Goal: Task Accomplishment & Management: Use online tool/utility

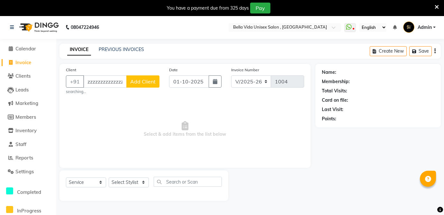
select select "5207"
select select "service"
click at [121, 77] on input "zzzzzzzzzzzzzzzzzzzz" at bounding box center [104, 82] width 43 height 12
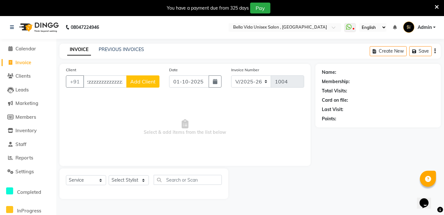
click at [125, 82] on input "zzzzzzzzzzzzzzzzzzzz" at bounding box center [104, 82] width 43 height 12
click at [126, 82] on input "zzzzzzzzzzzzzzzzzzzz" at bounding box center [104, 82] width 43 height 12
click at [125, 81] on input "zz" at bounding box center [121, 82] width 76 height 12
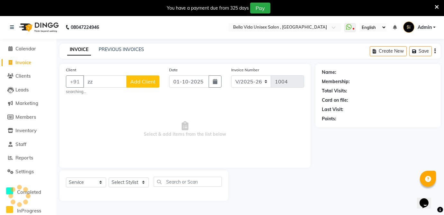
type input "z"
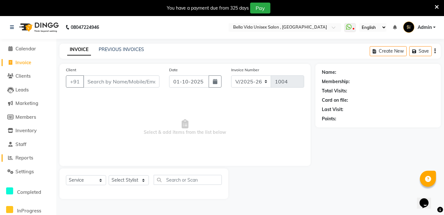
click at [17, 158] on span "Reports" at bounding box center [24, 158] width 18 height 6
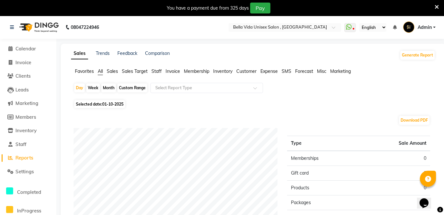
click at [157, 68] on span "Staff" at bounding box center [156, 71] width 10 height 6
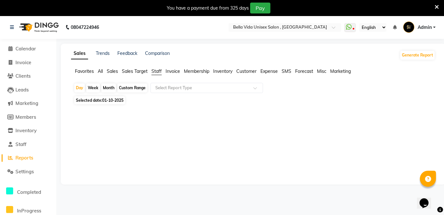
click at [111, 101] on span "01-10-2025" at bounding box center [112, 100] width 21 height 5
select select "10"
select select "2025"
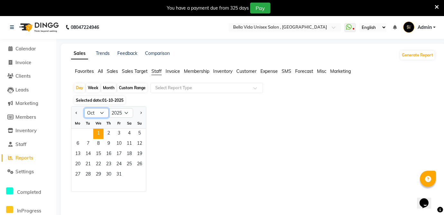
click at [101, 112] on select "Jan Feb Mar Apr May Jun [DATE] Aug Sep Oct Nov Dec" at bounding box center [96, 113] width 24 height 10
click at [84, 108] on select "Jan Feb Mar Apr May Jun [DATE] Aug Sep Oct Nov Dec" at bounding box center [96, 113] width 24 height 10
click at [97, 133] on span "1" at bounding box center [98, 134] width 10 height 10
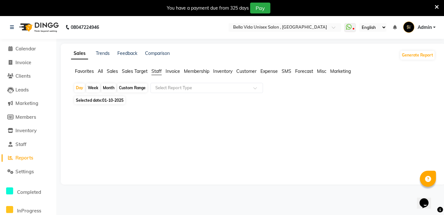
click at [108, 88] on div "Month" at bounding box center [108, 88] width 15 height 9
select select "10"
select select "2025"
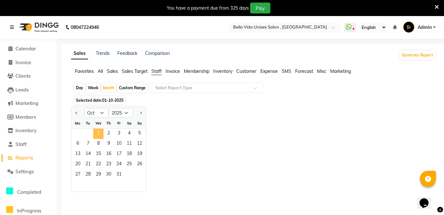
click at [98, 137] on span "1" at bounding box center [98, 134] width 10 height 10
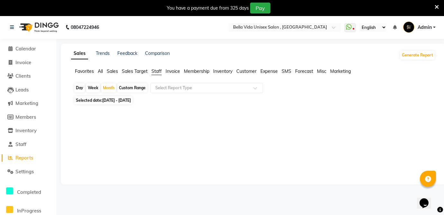
click at [121, 174] on div at bounding box center [251, 142] width 367 height 72
click at [109, 89] on div "Month" at bounding box center [108, 88] width 15 height 9
select select "10"
select select "2025"
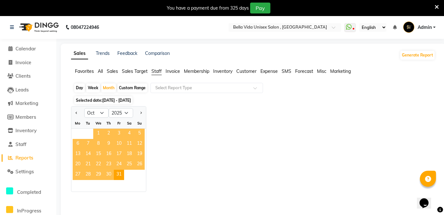
click at [96, 132] on span "1" at bounding box center [98, 134] width 10 height 10
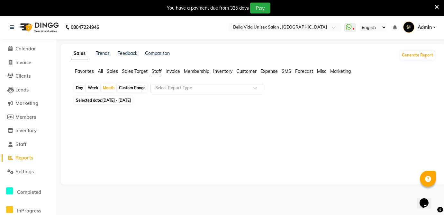
click at [119, 100] on span "[DATE] - [DATE]" at bounding box center [116, 100] width 29 height 5
select select "10"
select select "2025"
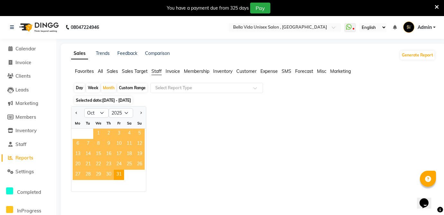
click at [96, 134] on span "1" at bounding box center [98, 134] width 10 height 10
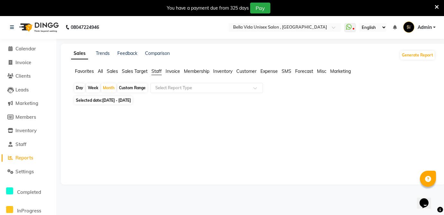
click at [161, 71] on span "Staff" at bounding box center [156, 71] width 10 height 6
click at [108, 91] on div "Month" at bounding box center [108, 88] width 15 height 9
select select "10"
select select "2025"
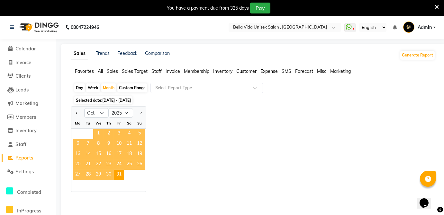
click at [99, 130] on span "1" at bounding box center [98, 134] width 10 height 10
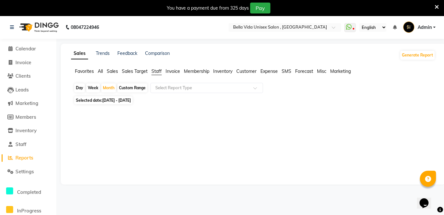
click at [106, 100] on span "[DATE] - [DATE]" at bounding box center [116, 100] width 29 height 5
select select "10"
select select "2025"
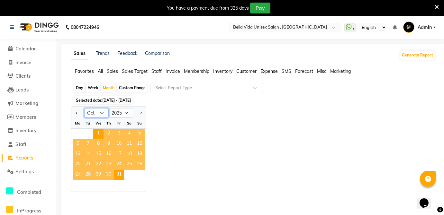
click at [100, 114] on select "Jan Feb Mar Apr May Jun [DATE] Aug Sep Oct Nov Dec" at bounding box center [96, 113] width 24 height 10
click at [84, 108] on select "Jan Feb Mar Apr May Jun [DATE] Aug Sep Oct Nov Dec" at bounding box center [96, 113] width 24 height 10
click at [100, 113] on select "Jan Feb Mar Apr May Jun [DATE] Aug Sep Oct Nov Dec" at bounding box center [96, 113] width 24 height 10
select select "9"
click at [84, 108] on select "Jan Feb Mar Apr May Jun [DATE] Aug Sep Oct Nov Dec" at bounding box center [96, 113] width 24 height 10
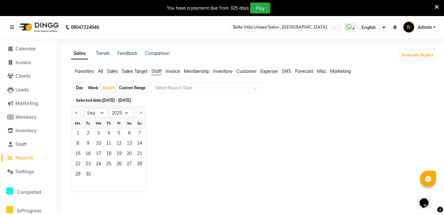
click at [162, 74] on ul "Favorites All Sales Sales Target Staff Invoice Membership Inventory Customer Ex…" at bounding box center [253, 71] width 364 height 7
click at [110, 88] on div "Month" at bounding box center [108, 88] width 15 height 9
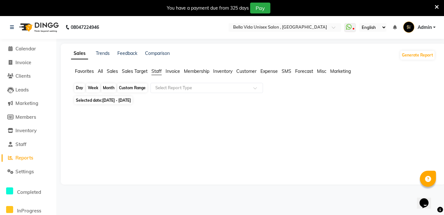
click at [112, 88] on div "Month" at bounding box center [108, 88] width 15 height 9
select select "10"
select select "2025"
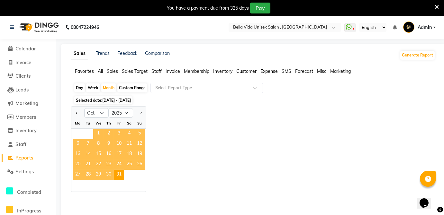
click at [100, 133] on span "1" at bounding box center [98, 134] width 10 height 10
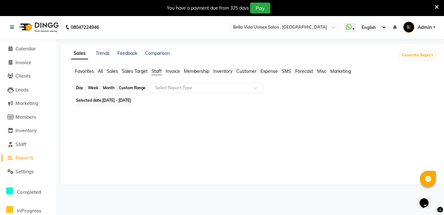
click at [109, 89] on div "Month" at bounding box center [108, 88] width 15 height 9
select select "10"
select select "2025"
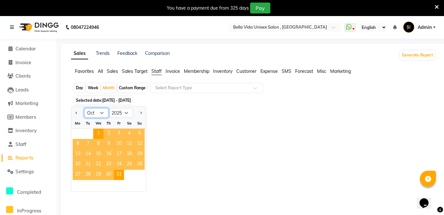
click at [105, 112] on select "Jan Feb Mar Apr May Jun [DATE] Aug Sep Oct Nov Dec" at bounding box center [96, 113] width 24 height 10
select select "9"
click at [84, 108] on select "Jan Feb Mar Apr May Jun [DATE] Aug Sep Oct Nov Dec" at bounding box center [96, 113] width 24 height 10
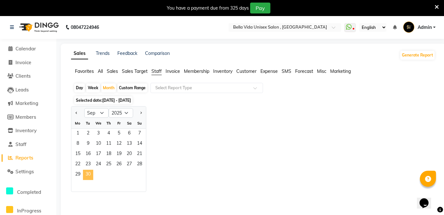
click at [87, 177] on span "30" at bounding box center [88, 175] width 10 height 10
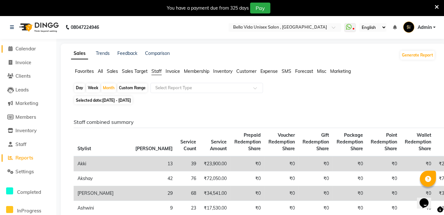
click at [25, 49] on span "Calendar" at bounding box center [25, 49] width 21 height 6
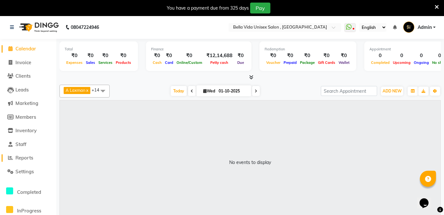
click at [11, 158] on icon at bounding box center [10, 158] width 5 height 5
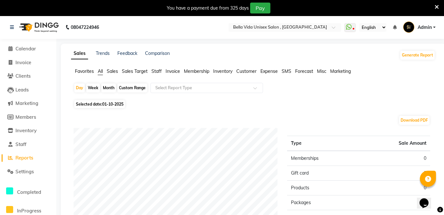
click at [115, 106] on span "01-10-2025" at bounding box center [112, 104] width 21 height 5
select select "10"
select select "2025"
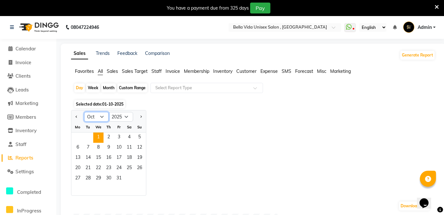
click at [100, 115] on select "Jan Feb Mar Apr May Jun [DATE] Aug Sep Oct Nov Dec" at bounding box center [96, 117] width 24 height 10
select select "9"
click at [84, 112] on select "Jan Feb Mar Apr May Jun [DATE] Aug Sep Oct Nov Dec" at bounding box center [96, 117] width 24 height 10
click at [152, 74] on span "Staff" at bounding box center [156, 71] width 10 height 6
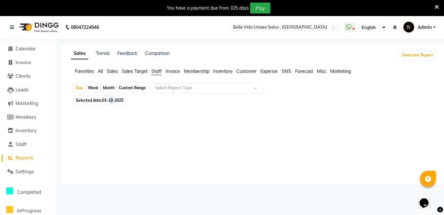
click at [112, 100] on span "01-10-2025" at bounding box center [112, 100] width 21 height 5
select select "10"
select select "2025"
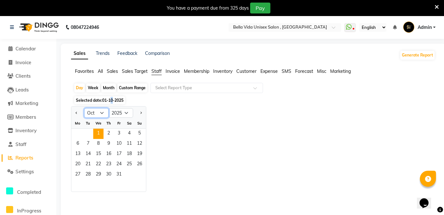
click at [98, 111] on select "Jan Feb Mar Apr May Jun [DATE] Aug Sep Oct Nov Dec" at bounding box center [96, 113] width 24 height 10
select select "9"
click at [84, 108] on select "Jan Feb Mar Apr May Jun [DATE] Aug Sep Oct Nov Dec" at bounding box center [96, 113] width 24 height 10
click at [89, 110] on select "Jan Feb Mar Apr May Jun [DATE] Aug Sep Oct Nov Dec" at bounding box center [96, 113] width 24 height 10
click at [84, 108] on select "Jan Feb Mar Apr May Jun [DATE] Aug Sep Oct Nov Dec" at bounding box center [96, 113] width 24 height 10
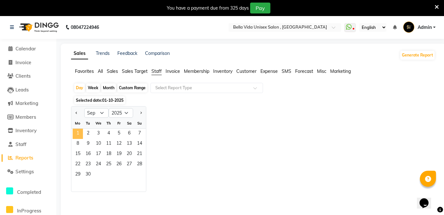
click at [80, 130] on span "1" at bounding box center [78, 134] width 10 height 10
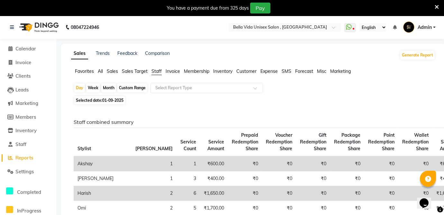
click at [156, 71] on span "Staff" at bounding box center [156, 71] width 10 height 6
click at [110, 85] on div "Month" at bounding box center [108, 88] width 15 height 9
select select "9"
select select "2025"
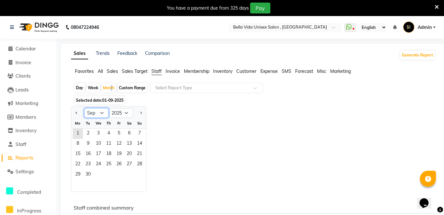
click at [95, 112] on select "Jan Feb Mar Apr May Jun [DATE] Aug Sep Oct Nov Dec" at bounding box center [96, 113] width 24 height 10
drag, startPoint x: 179, startPoint y: 126, endPoint x: 175, endPoint y: 130, distance: 5.9
click at [179, 128] on div "Jan Feb Mar Apr May Jun [DATE] Aug Sep Oct Nov [DATE] 2016 2017 2018 2019 2020 …" at bounding box center [253, 149] width 364 height 86
click at [100, 113] on select "Jan Feb Mar Apr May Jun [DATE] Aug Sep Oct Nov Dec" at bounding box center [96, 113] width 24 height 10
click at [84, 108] on select "Jan Feb Mar Apr May Jun [DATE] Aug Sep Oct Nov Dec" at bounding box center [96, 113] width 24 height 10
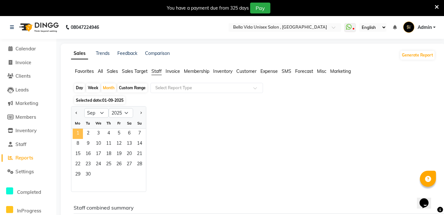
click at [74, 137] on span "1" at bounding box center [78, 134] width 10 height 10
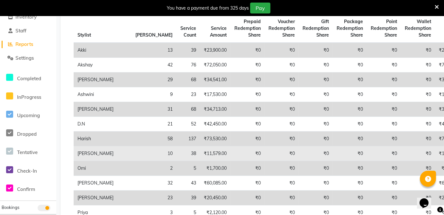
scroll to position [117, 0]
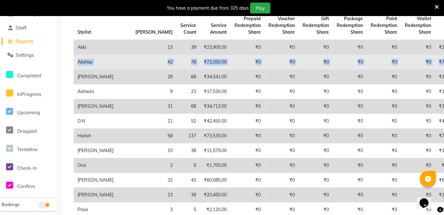
drag, startPoint x: 439, startPoint y: 48, endPoint x: 428, endPoint y: 57, distance: 14.1
click at [428, 57] on tbody "Akki 13 39 ₹23,900.00 ₹0 ₹0 ₹0 ₹0 ₹0 ₹0 ₹23,900.00 ₹0 ₹0 ₹0 ₹0 ₹0 ₹0 Akshay 42 …" at bounding box center [348, 180] width 548 height 281
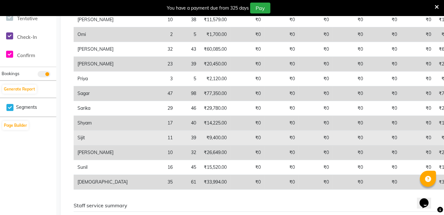
scroll to position [247, 0]
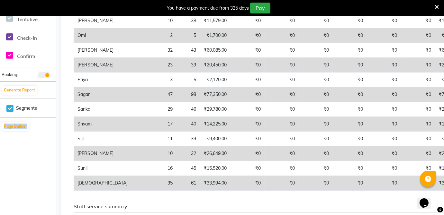
drag, startPoint x: 58, startPoint y: 113, endPoint x: 50, endPoint y: 119, distance: 10.0
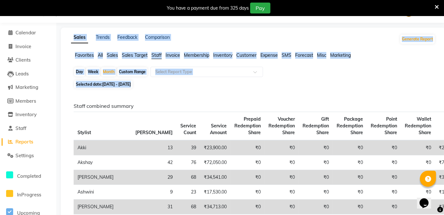
scroll to position [13, 0]
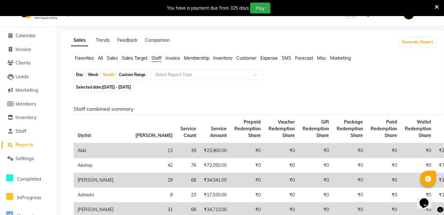
click at [133, 58] on span "Sales Target" at bounding box center [135, 58] width 26 height 6
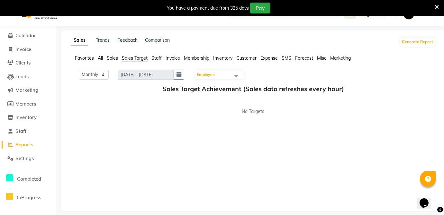
click at [114, 59] on span "Sales" at bounding box center [112, 58] width 11 height 6
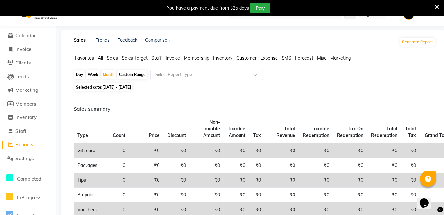
click at [107, 87] on span "[DATE] - [DATE]" at bounding box center [116, 87] width 29 height 5
select select "9"
select select "2025"
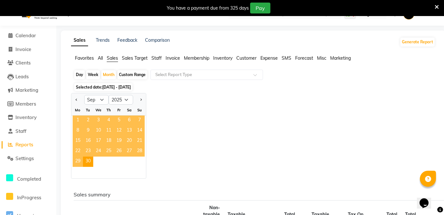
click at [75, 117] on span "1" at bounding box center [78, 121] width 10 height 10
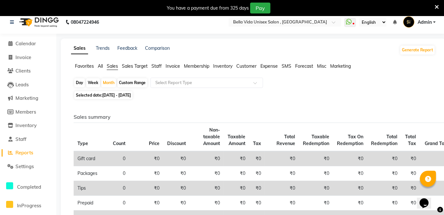
scroll to position [0, 0]
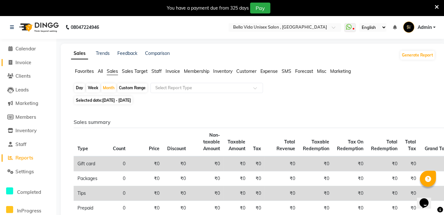
click at [16, 62] on span "Invoice" at bounding box center [23, 62] width 16 height 6
select select "service"
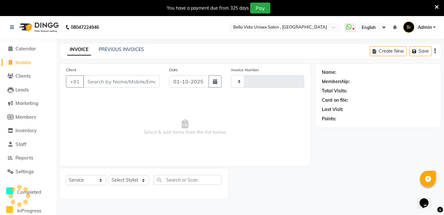
type input "1004"
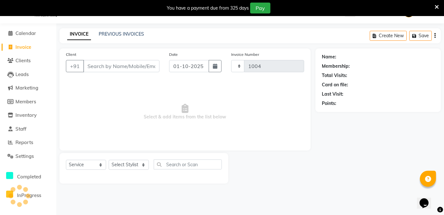
select select "5207"
click at [215, 69] on button "button" at bounding box center [215, 66] width 13 height 12
select select "10"
select select "2025"
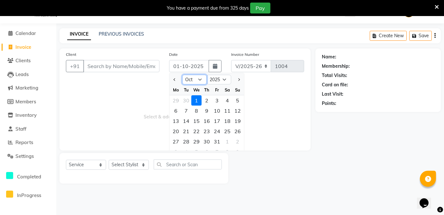
click at [199, 82] on select "Jan Feb Mar Apr May Jun [DATE] Aug Sep Oct Nov Dec" at bounding box center [194, 80] width 24 height 10
select select "9"
click at [182, 75] on select "Jan Feb Mar Apr May Jun [DATE] Aug Sep Oct Nov Dec" at bounding box center [194, 80] width 24 height 10
click at [186, 143] on div "30" at bounding box center [186, 142] width 10 height 10
type input "[DATE]"
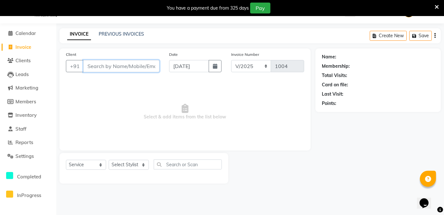
click at [120, 67] on input "Client" at bounding box center [121, 66] width 76 height 12
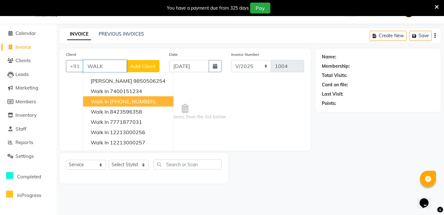
click at [131, 100] on ngb-highlight "[PHONE_NUMBER]" at bounding box center [133, 101] width 46 height 6
type input "12213000000"
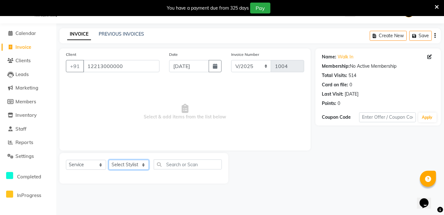
click at [137, 164] on select "Select Stylist akki Akshay [PERSON_NAME] [PERSON_NAME] ashwini Ayesha D.N [PERS…" at bounding box center [129, 165] width 40 height 10
select select "79963"
click at [109, 160] on select "Select Stylist akki Akshay [PERSON_NAME] [PERSON_NAME] ashwini Ayesha D.N [PERS…" at bounding box center [129, 165] width 40 height 10
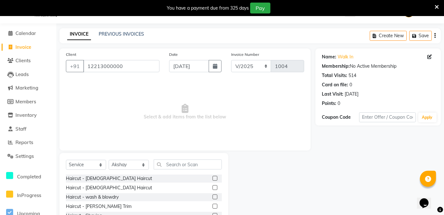
click at [212, 179] on label at bounding box center [214, 178] width 5 height 5
click at [212, 179] on input "checkbox" at bounding box center [214, 179] width 4 height 4
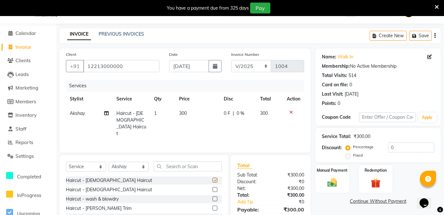
checkbox input "false"
click at [321, 180] on div "Manual Payment" at bounding box center [332, 178] width 35 height 29
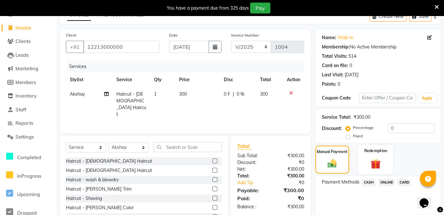
scroll to position [45, 0]
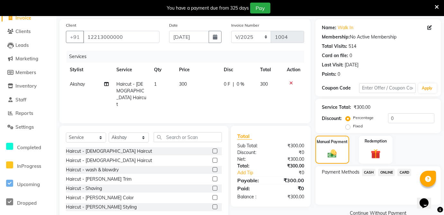
click at [389, 173] on span "ONLINE" at bounding box center [386, 172] width 17 height 7
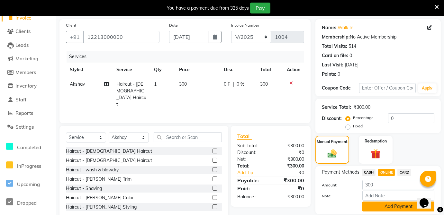
click at [396, 205] on button "Add Payment" at bounding box center [398, 207] width 72 height 10
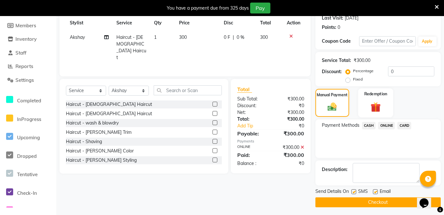
scroll to position [93, 0]
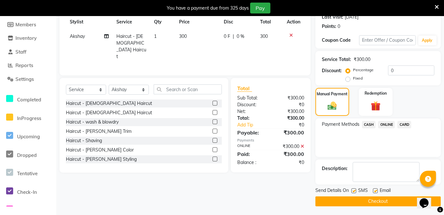
click at [364, 200] on button "Checkout" at bounding box center [377, 202] width 125 height 10
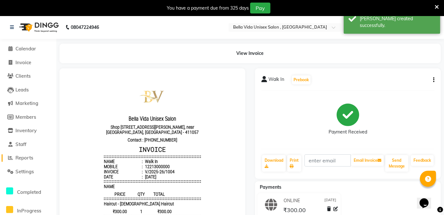
click at [31, 156] on span "Reports" at bounding box center [24, 158] width 18 height 6
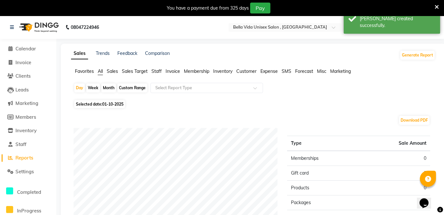
click at [155, 72] on span "Staff" at bounding box center [156, 71] width 10 height 6
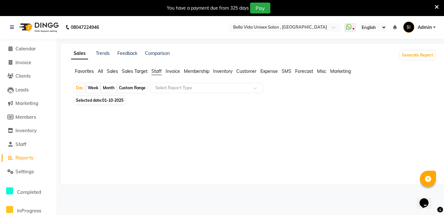
click at [106, 86] on div "Month" at bounding box center [108, 88] width 15 height 9
select select "10"
select select "2025"
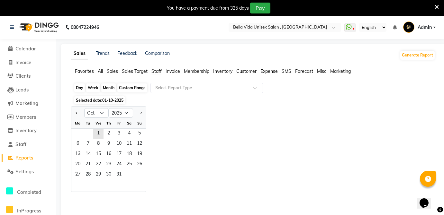
click at [106, 86] on div "Month" at bounding box center [108, 88] width 15 height 9
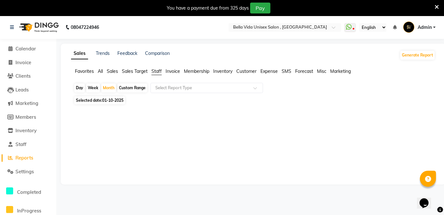
click at [101, 101] on span "Selected date: [DATE]" at bounding box center [99, 100] width 51 height 8
select select "10"
select select "2025"
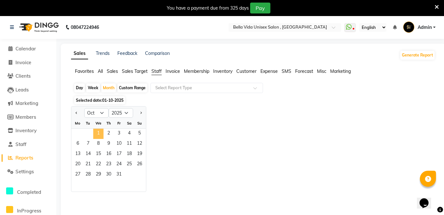
click at [98, 132] on span "1" at bounding box center [98, 134] width 10 height 10
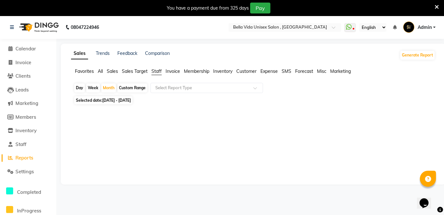
click at [103, 100] on span "[DATE] - [DATE]" at bounding box center [116, 100] width 29 height 5
select select "10"
select select "2025"
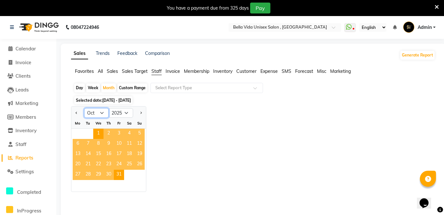
click at [98, 114] on select "Jan Feb Mar Apr May Jun [DATE] Aug Sep Oct Nov Dec" at bounding box center [96, 113] width 24 height 10
select select "9"
click at [84, 108] on select "Jan Feb Mar Apr May Jun [DATE] Aug Sep Oct Nov Dec" at bounding box center [96, 113] width 24 height 10
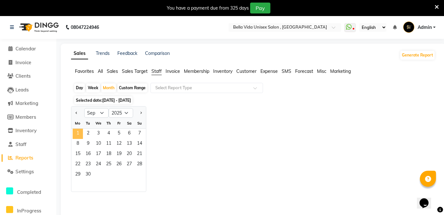
click at [77, 133] on span "1" at bounding box center [78, 134] width 10 height 10
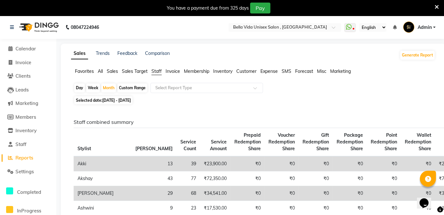
click at [114, 74] on span "Sales" at bounding box center [112, 71] width 11 height 6
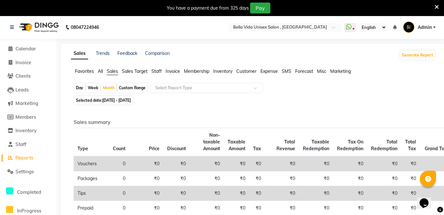
click at [107, 100] on span "[DATE] - [DATE]" at bounding box center [116, 100] width 29 height 5
select select "9"
select select "2025"
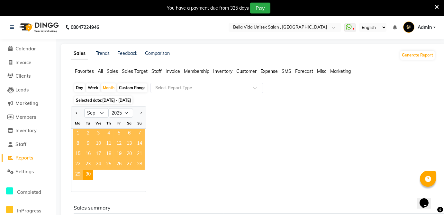
click at [77, 136] on span "1" at bounding box center [78, 134] width 10 height 10
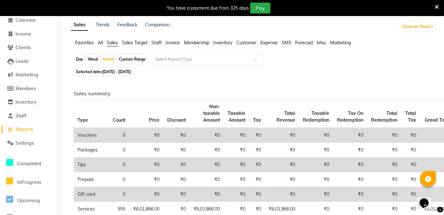
scroll to position [6, 0]
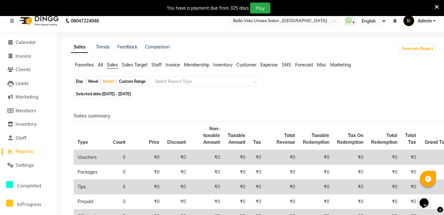
click at [190, 64] on span "Membership" at bounding box center [196, 65] width 25 height 6
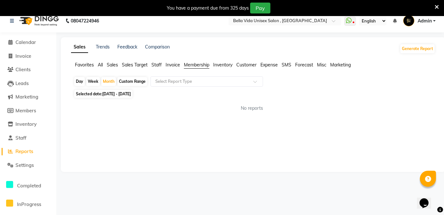
click at [113, 94] on span "[DATE] - [DATE]" at bounding box center [116, 94] width 29 height 5
select select "9"
select select "2025"
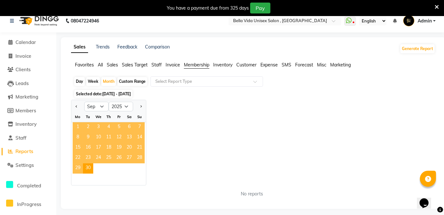
click at [77, 124] on span "1" at bounding box center [78, 127] width 10 height 10
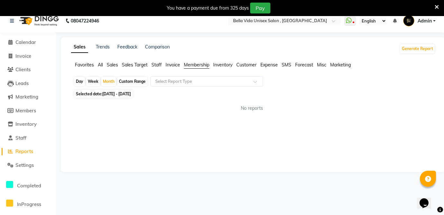
click at [95, 91] on span "Selected date: [DATE] - [DATE]" at bounding box center [103, 94] width 58 height 8
select select "9"
select select "2025"
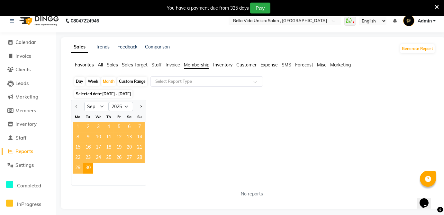
click at [77, 129] on span "1" at bounding box center [78, 127] width 10 height 10
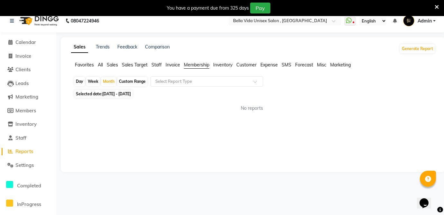
click at [157, 64] on span "Staff" at bounding box center [156, 65] width 10 height 6
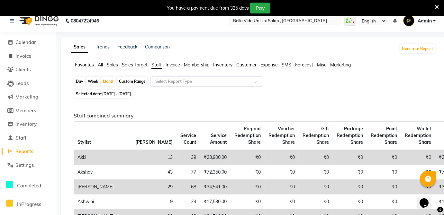
click at [110, 96] on span "[DATE] - [DATE]" at bounding box center [116, 94] width 29 height 5
select select "9"
select select "2025"
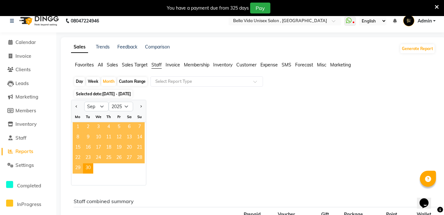
click at [79, 127] on span "1" at bounding box center [78, 127] width 10 height 10
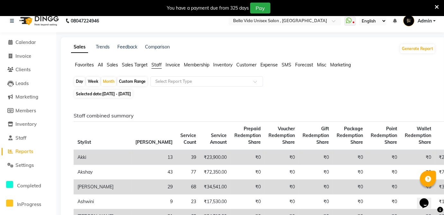
click at [99, 63] on span "All" at bounding box center [100, 65] width 5 height 6
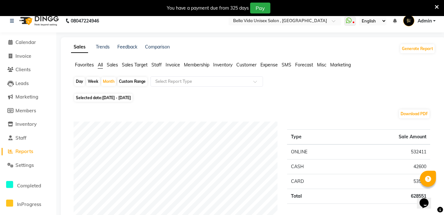
click at [104, 99] on span "[DATE] - [DATE]" at bounding box center [116, 97] width 29 height 5
select select "9"
select select "2025"
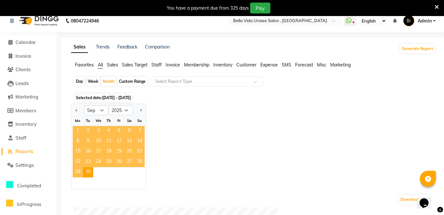
click at [77, 128] on span "1" at bounding box center [78, 131] width 10 height 10
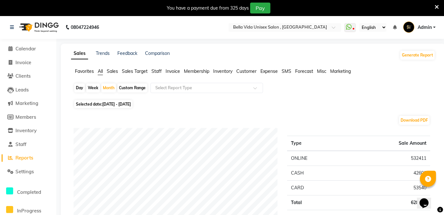
scroll to position [0, 0]
click at [78, 88] on div "Day" at bounding box center [79, 88] width 11 height 9
select select "9"
select select "2025"
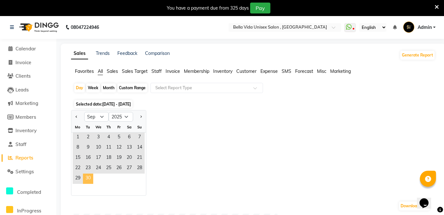
click at [85, 178] on span "30" at bounding box center [88, 179] width 10 height 10
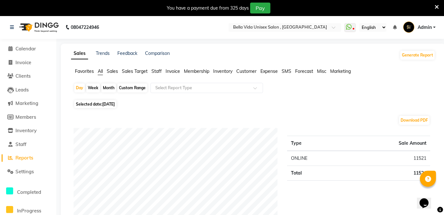
click at [104, 86] on div "Month" at bounding box center [108, 88] width 15 height 9
select select "9"
select select "2025"
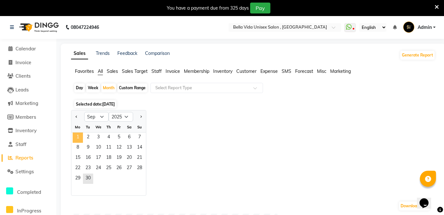
click at [76, 141] on span "1" at bounding box center [78, 138] width 10 height 10
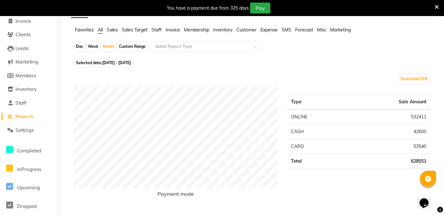
scroll to position [58, 0]
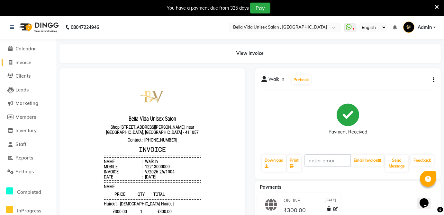
click at [28, 63] on span "Invoice" at bounding box center [23, 62] width 16 height 6
select select "5207"
select select "service"
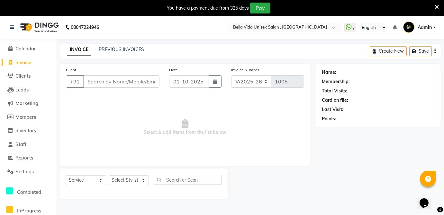
scroll to position [15, 0]
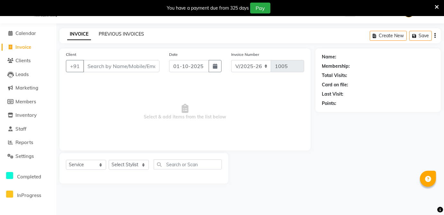
click at [133, 36] on link "PREVIOUS INVOICES" at bounding box center [121, 34] width 45 height 6
